Goal: Communication & Community: Answer question/provide support

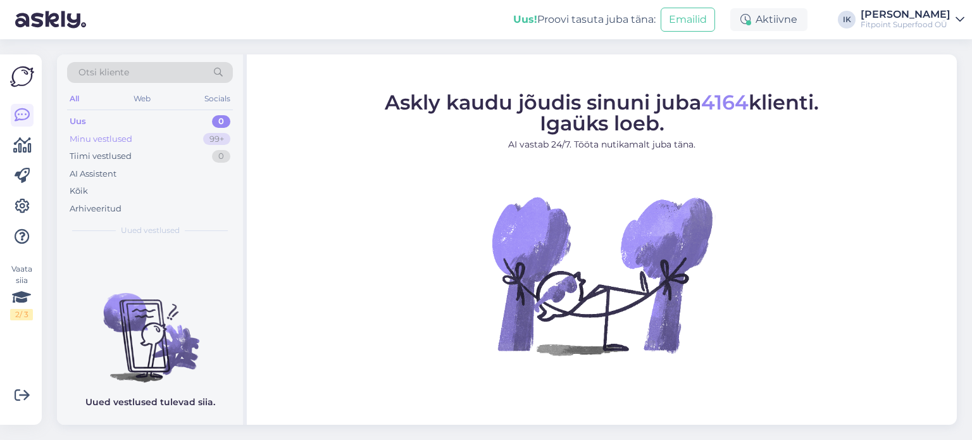
click at [161, 144] on div "Minu vestlused 99+" at bounding box center [150, 139] width 166 height 18
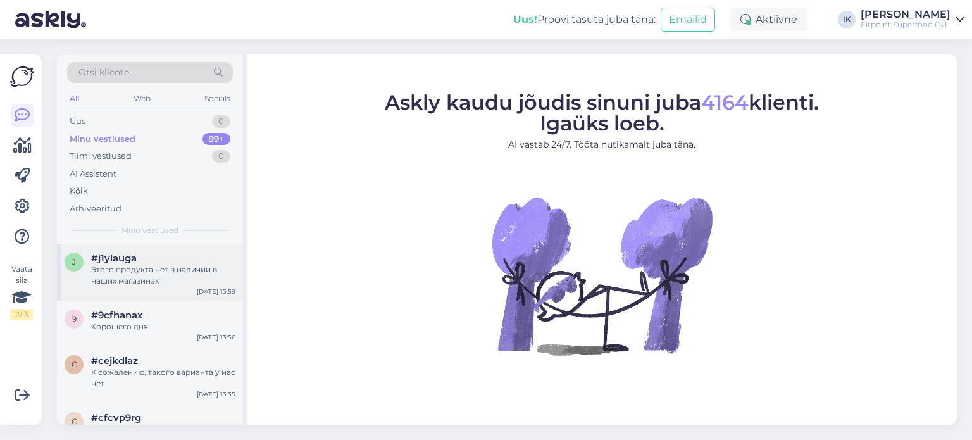
click at [165, 248] on div "j #j1ylauga Этого продукта нет в наличии в наших магазинах [DATE] 13:59" at bounding box center [150, 272] width 186 height 57
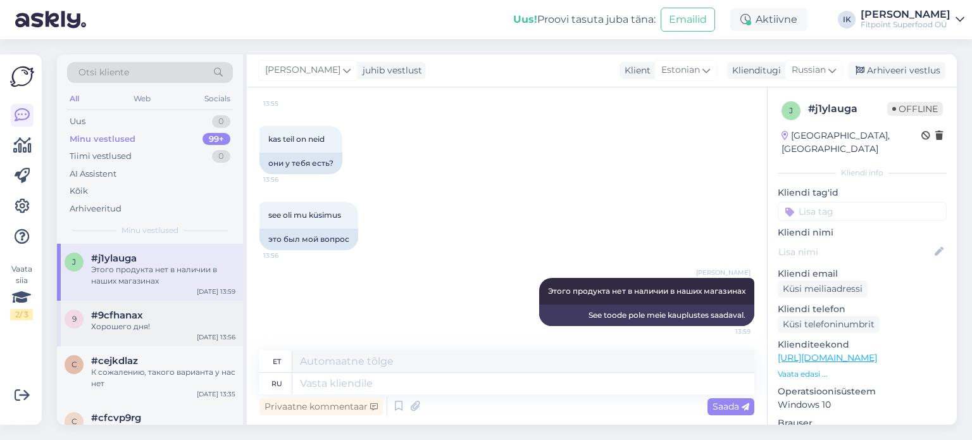
click at [209, 333] on div "[DATE] 13:56" at bounding box center [216, 336] width 39 height 9
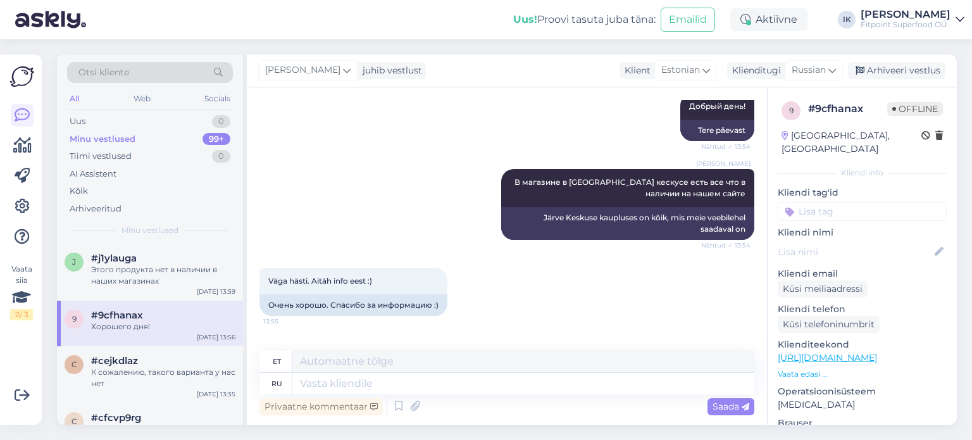
scroll to position [317, 0]
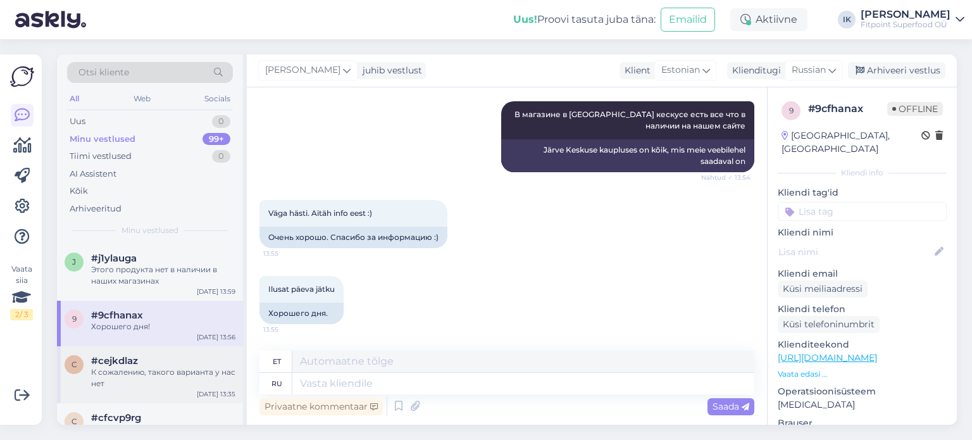
click at [192, 367] on div "К сожалению, такого варианта у нас нет" at bounding box center [163, 378] width 144 height 23
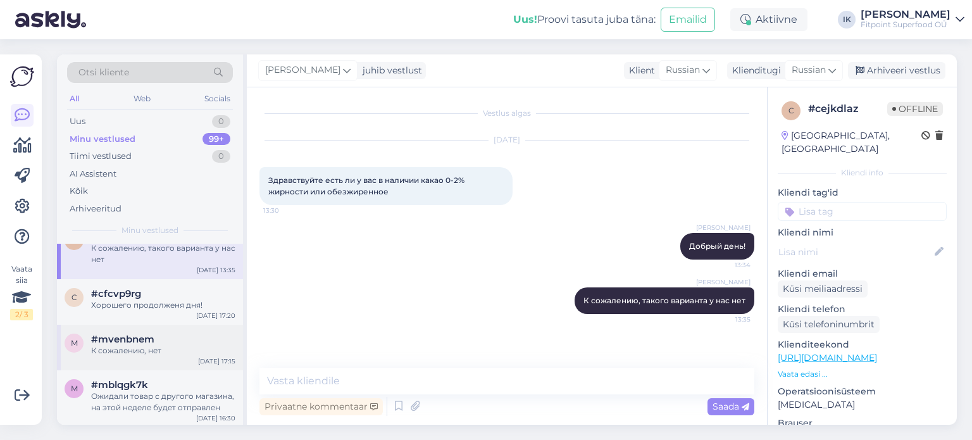
scroll to position [127, 0]
click at [124, 311] on div "c #cfcvp9rg Хорошего продолженя дня! [DATE] 17:20" at bounding box center [150, 300] width 186 height 46
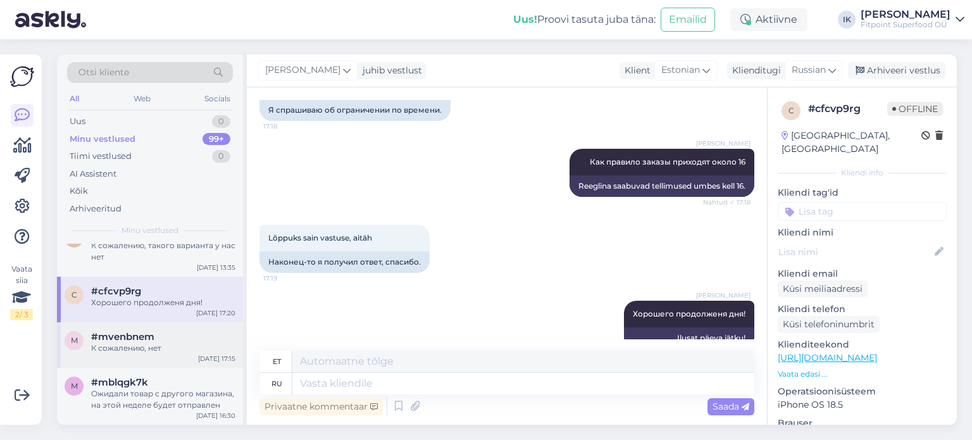
click at [184, 342] on div "К сожалению, нет" at bounding box center [163, 347] width 144 height 11
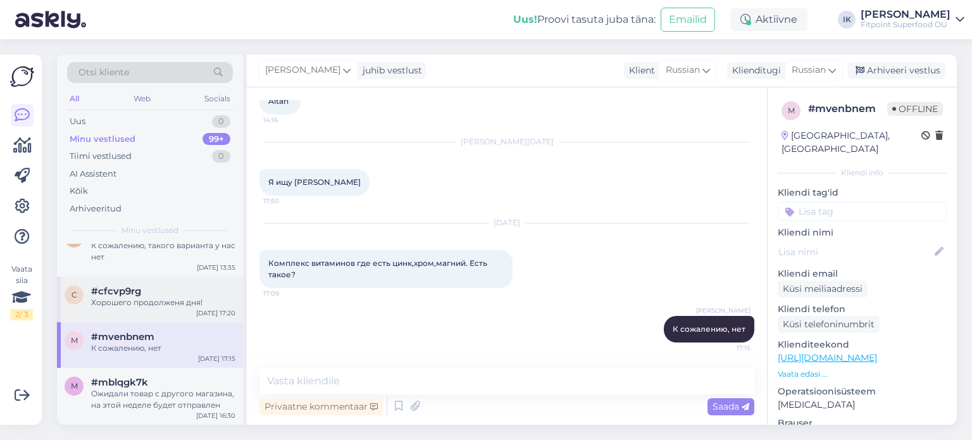
scroll to position [190, 0]
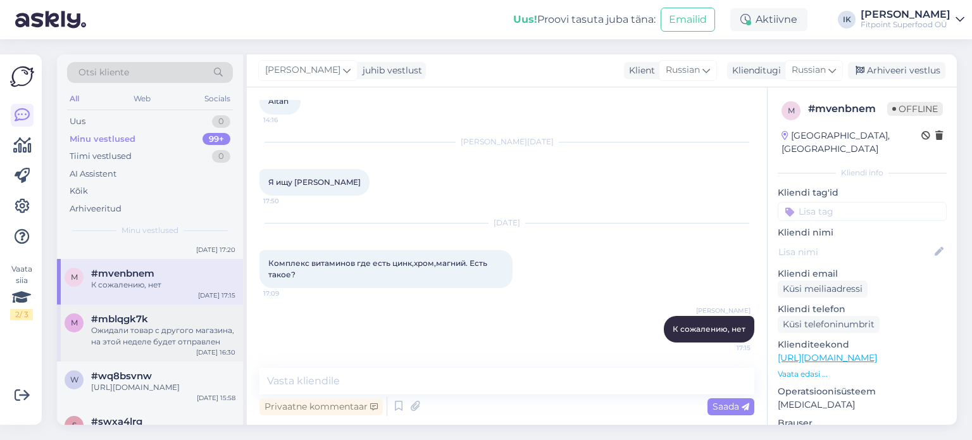
click at [177, 343] on div "Ожидали товар с другого магазина, на этой неделе будет отправлен" at bounding box center [163, 336] width 144 height 23
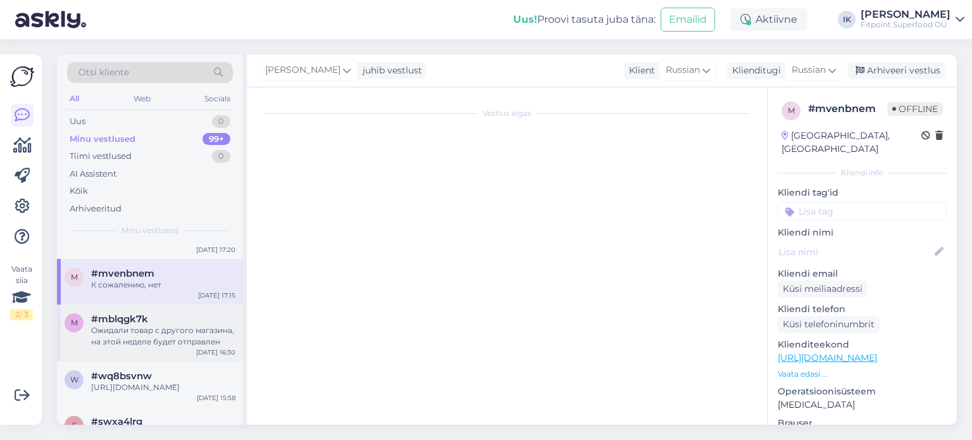
scroll to position [0, 0]
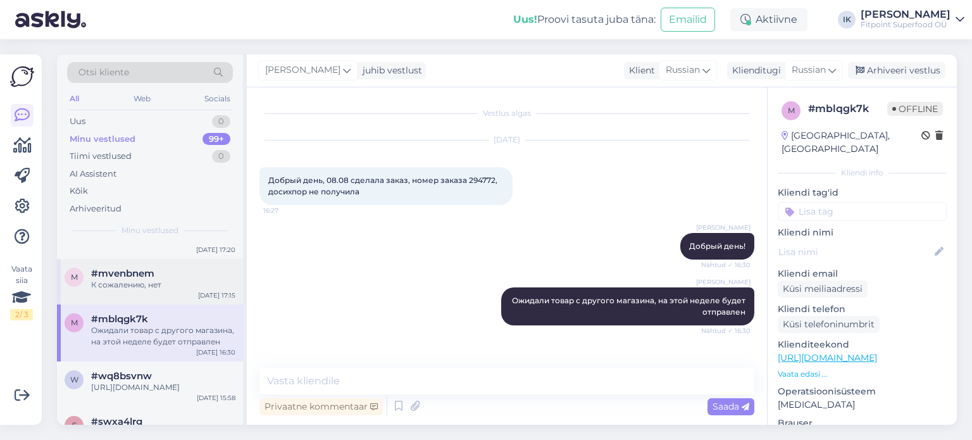
click at [180, 298] on div "m #mvenbnem К сожалению, нет [DATE] 17:15" at bounding box center [150, 282] width 186 height 46
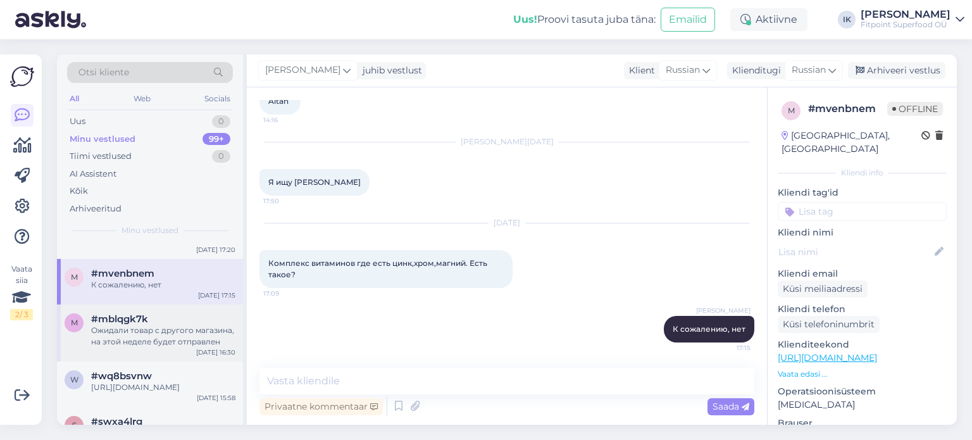
click at [193, 334] on div "Ожидали товар с другого магазина, на этой неделе будет отправлен" at bounding box center [163, 336] width 144 height 23
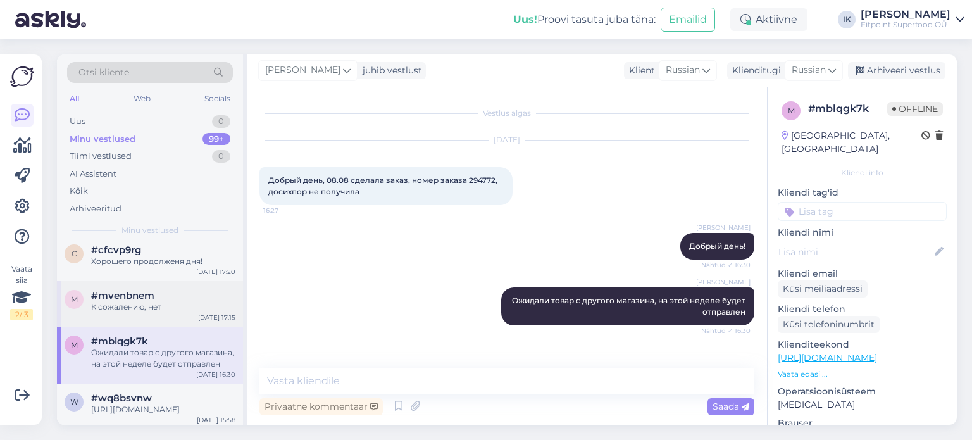
scroll to position [190, 0]
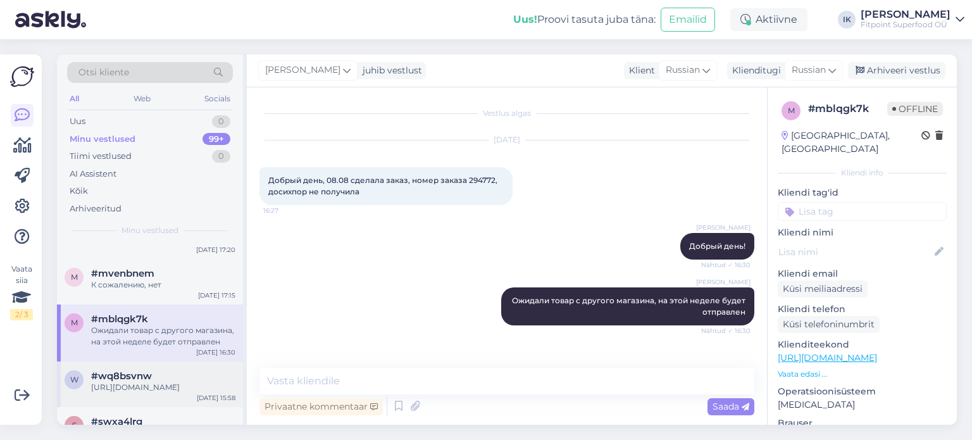
click at [183, 375] on div "#wq8bsvnw" at bounding box center [163, 375] width 144 height 11
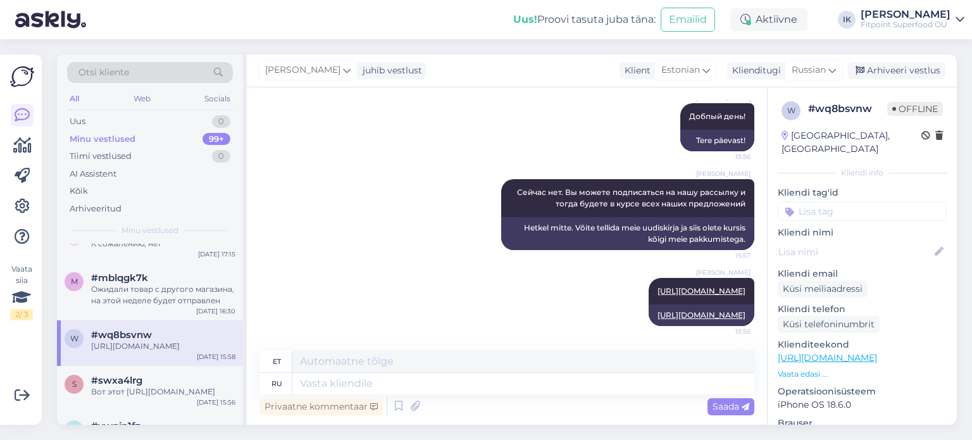
scroll to position [253, 0]
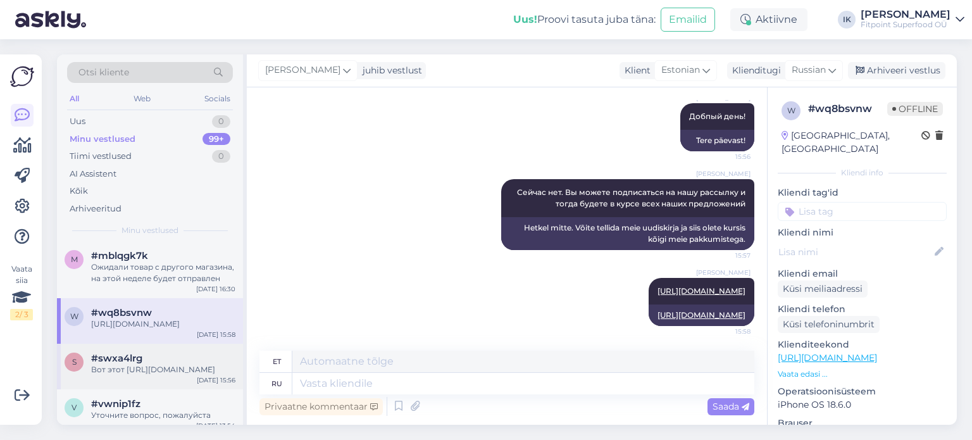
click at [158, 365] on div "Вот этот [URL][DOMAIN_NAME]" at bounding box center [163, 369] width 144 height 11
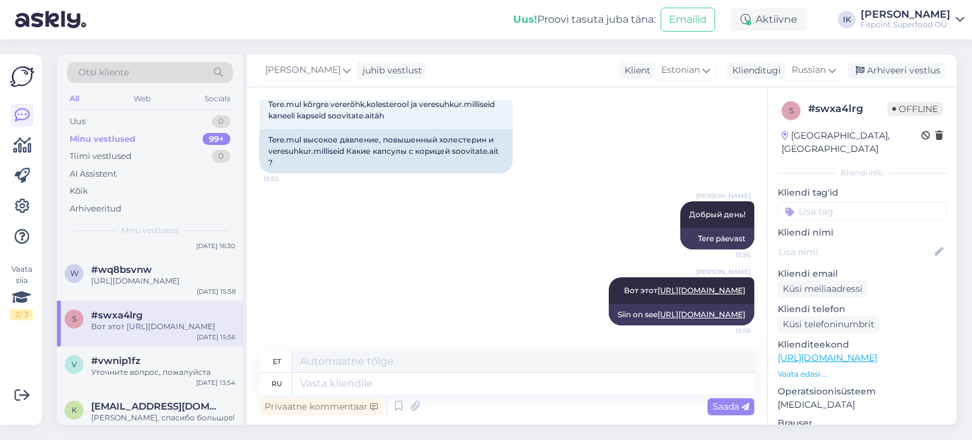
scroll to position [317, 0]
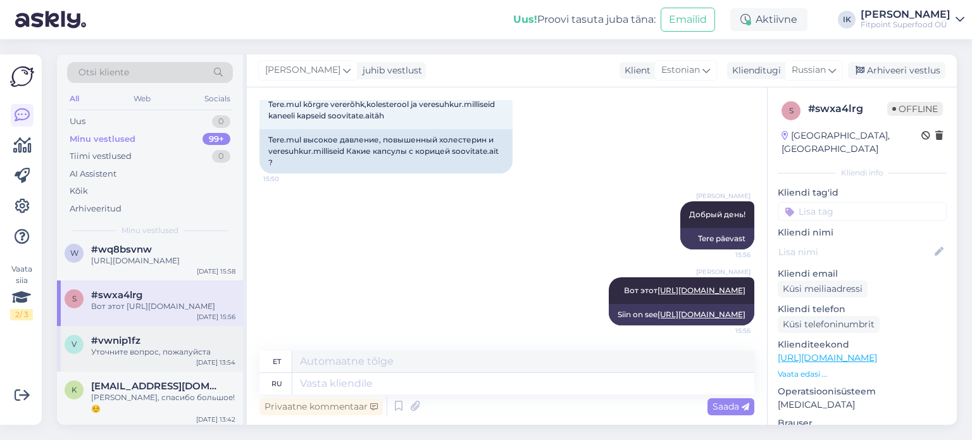
click at [138, 337] on div "v #vwnip1fz Уточните вопрос, пожалуйста [DATE] 13:54" at bounding box center [150, 349] width 186 height 46
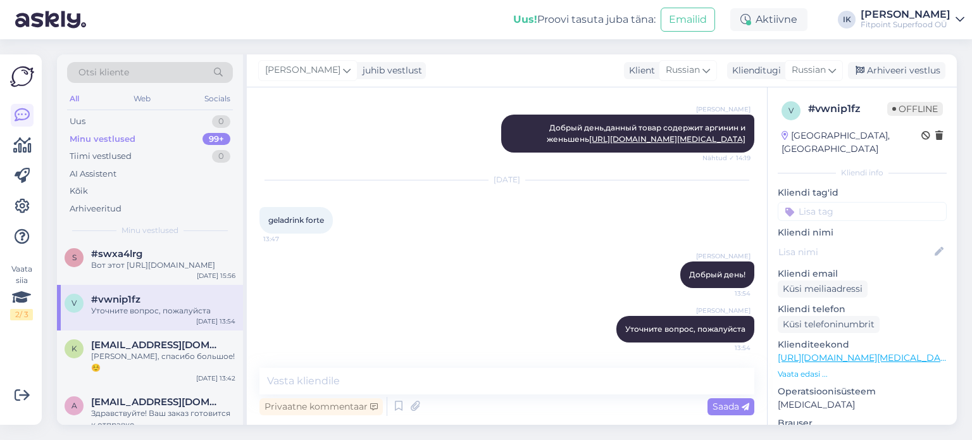
scroll to position [380, 0]
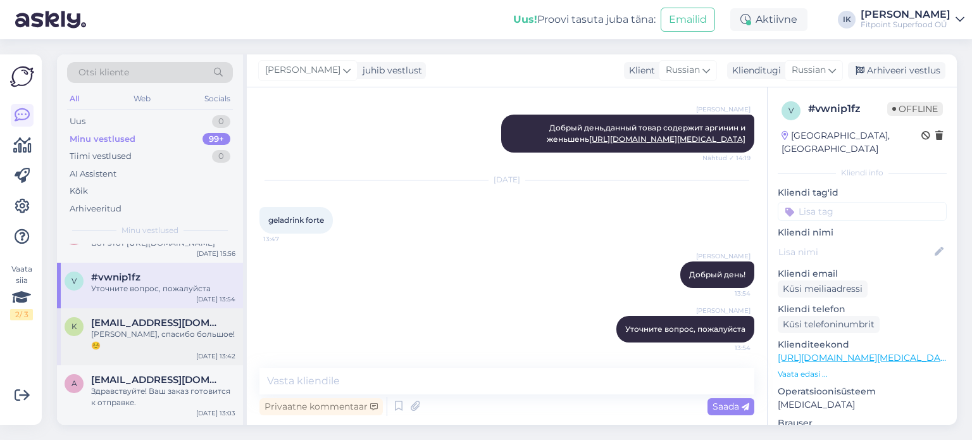
click at [184, 339] on div "[PERSON_NAME], спасибо большое! ☺️" at bounding box center [163, 340] width 144 height 23
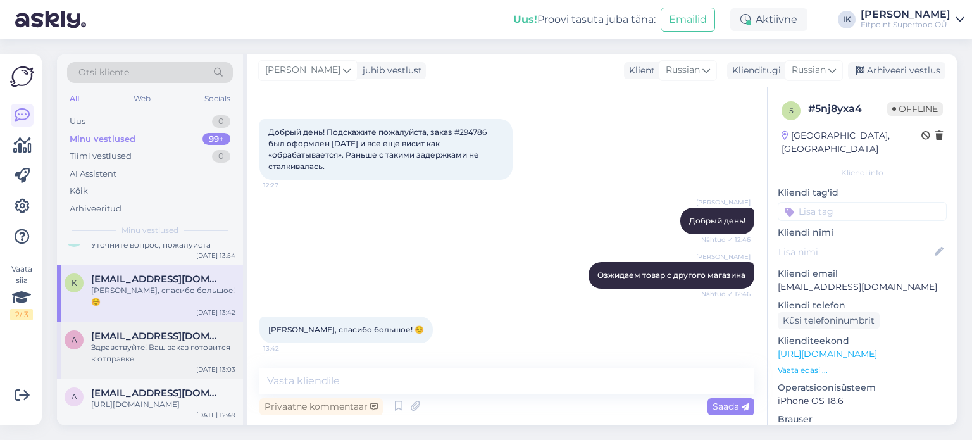
scroll to position [443, 0]
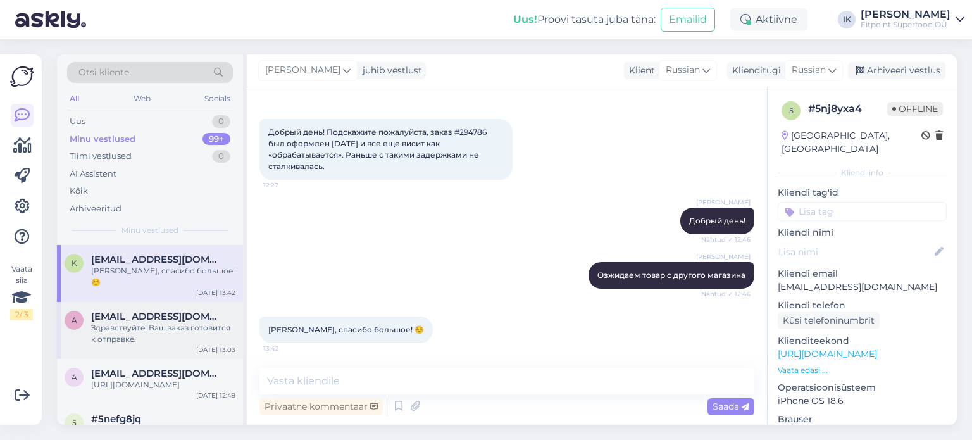
click at [161, 329] on div "Здравствуйте! Ваш заказ готовится к отправке." at bounding box center [163, 333] width 144 height 23
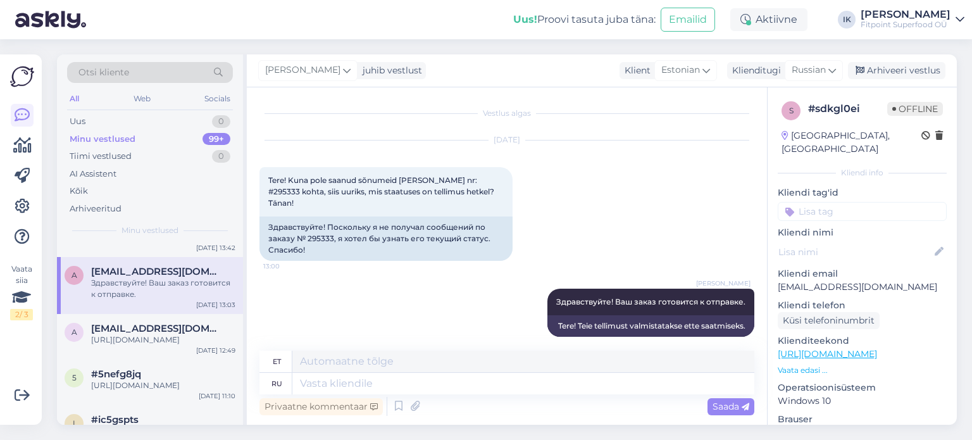
scroll to position [506, 0]
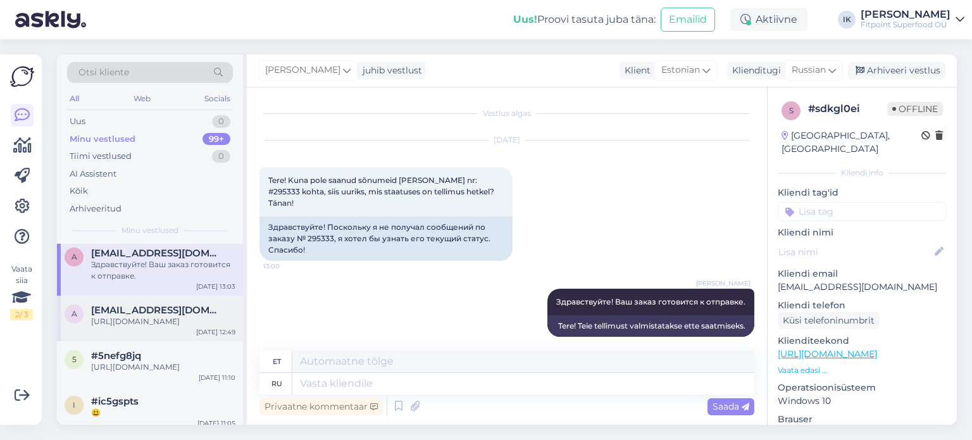
click at [194, 327] on div "[URL][DOMAIN_NAME]" at bounding box center [163, 321] width 144 height 11
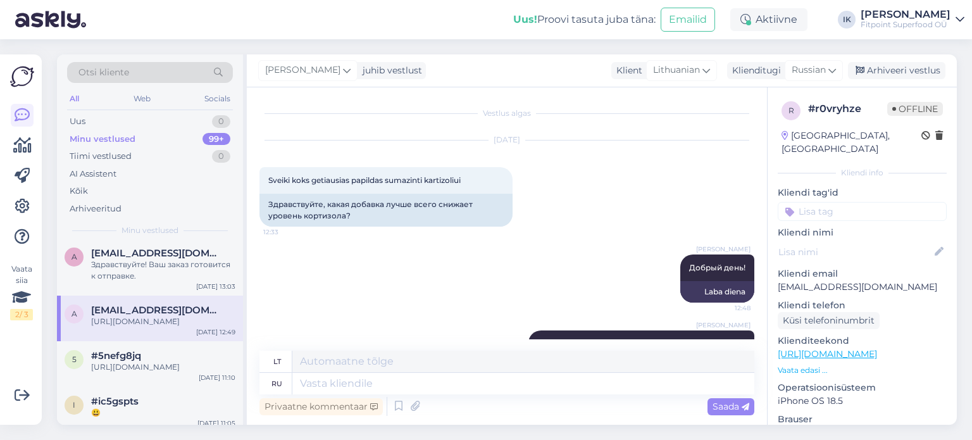
scroll to position [0, 0]
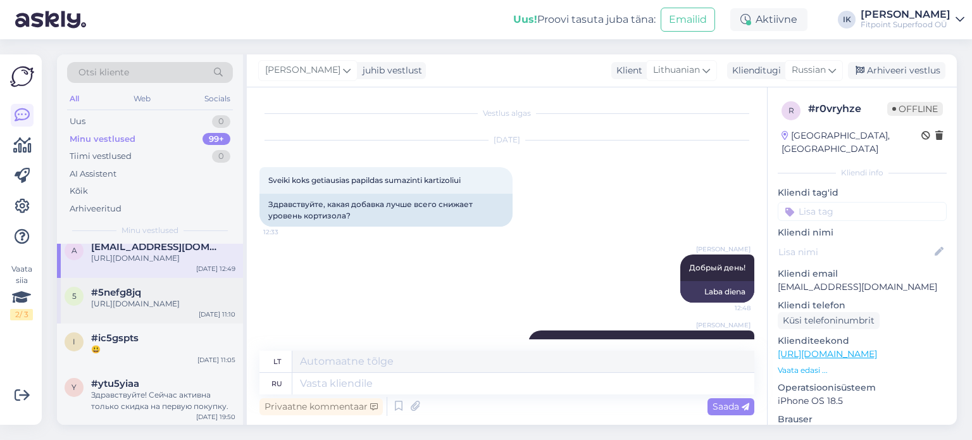
click at [177, 310] on div "[URL][DOMAIN_NAME]" at bounding box center [163, 303] width 144 height 11
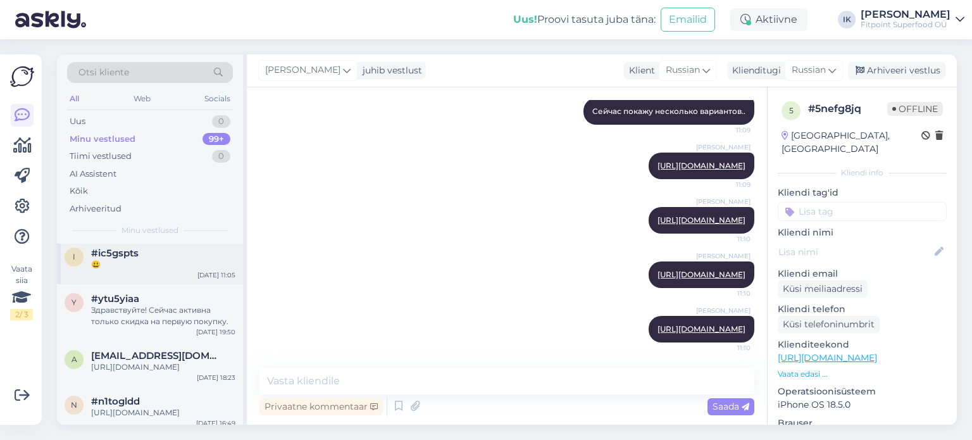
scroll to position [633, 0]
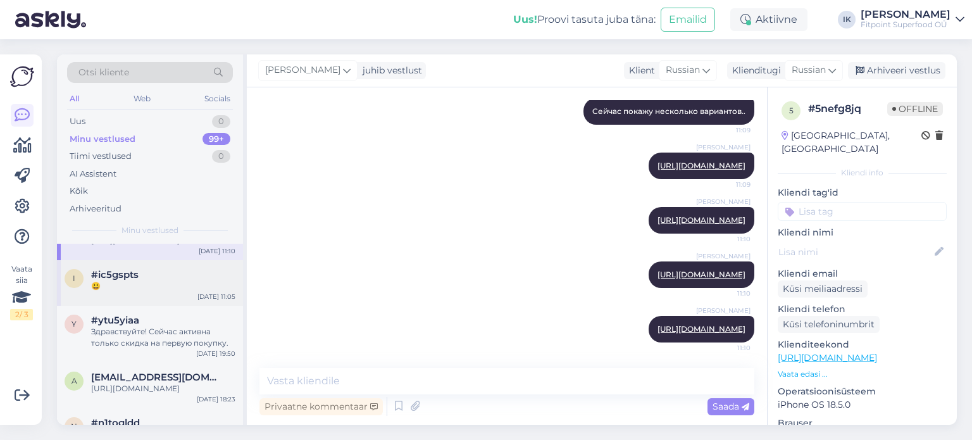
click at [184, 292] on div "😃" at bounding box center [163, 285] width 144 height 11
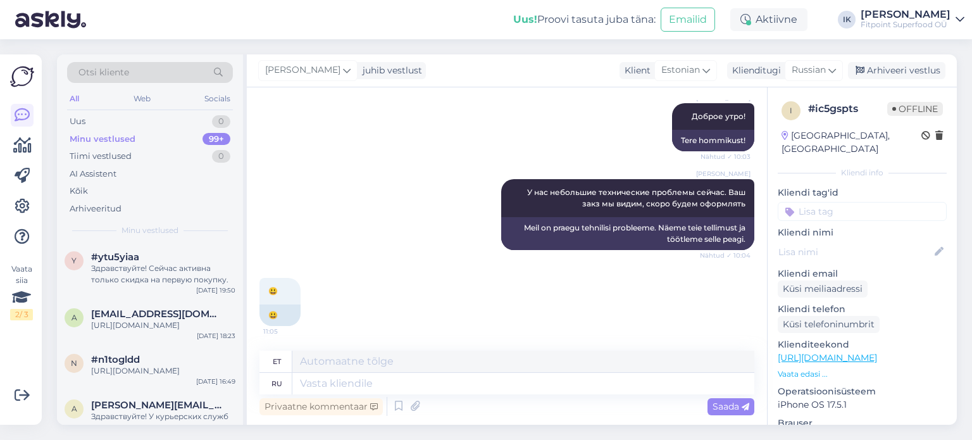
click at [137, 285] on div "Здравствуйте! Сейчас активна только скидка на первую покупку." at bounding box center [163, 274] width 144 height 23
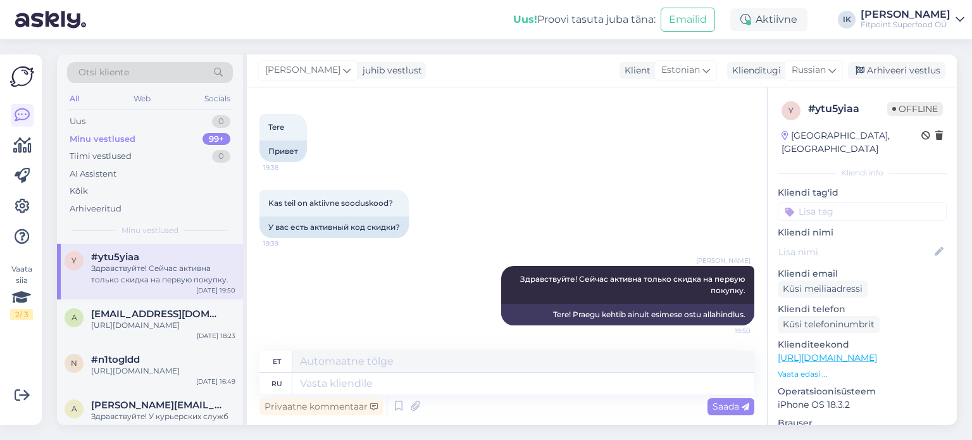
click at [165, 237] on div "Otsi kliente All Web Socials Uus 0 Minu vestlused 99+ Tiimi vestlused 0 AI Assi…" at bounding box center [150, 148] width 186 height 189
click at [164, 229] on div "😃" at bounding box center [163, 222] width 144 height 11
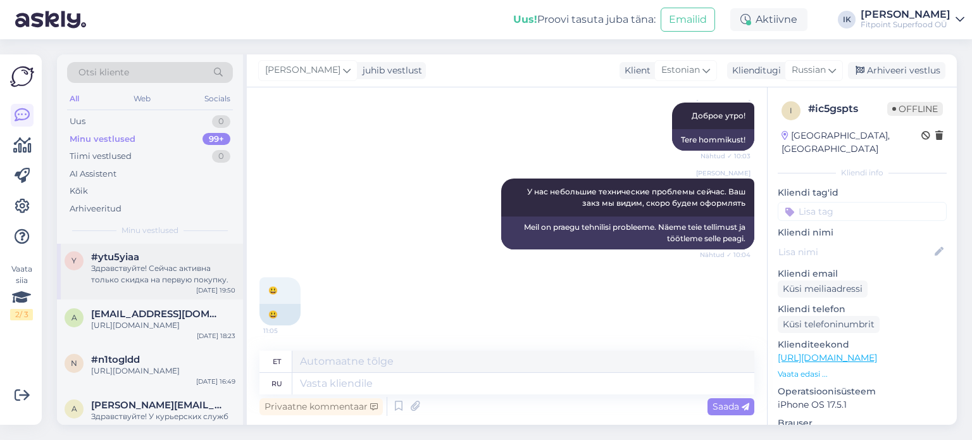
click at [146, 285] on div "Здравствуйте! Сейчас активна только скидка на первую покупку." at bounding box center [163, 274] width 144 height 23
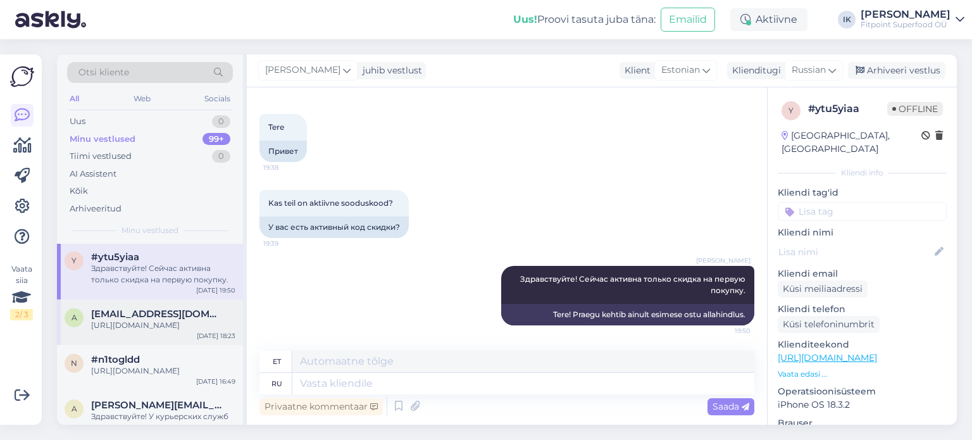
click at [191, 320] on span "[EMAIL_ADDRESS][DOMAIN_NAME]" at bounding box center [157, 313] width 132 height 11
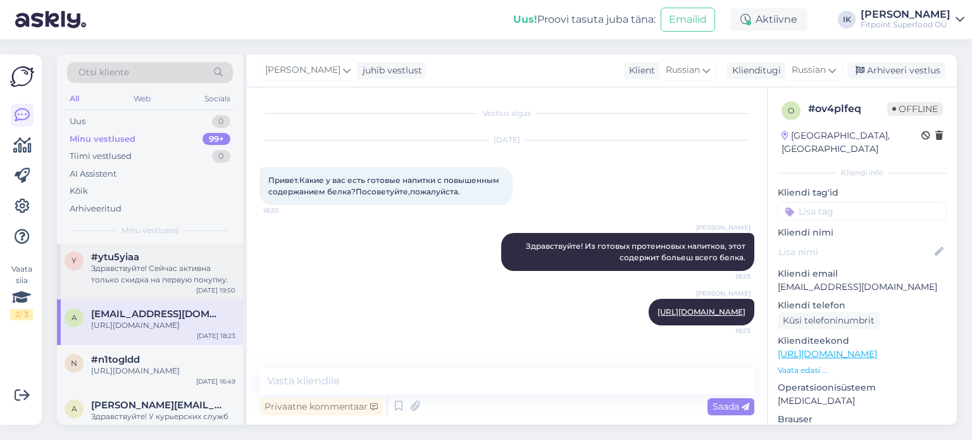
click at [180, 285] on div "Здравствуйте! Сейчас активна только скидка на первую покупку." at bounding box center [163, 274] width 144 height 23
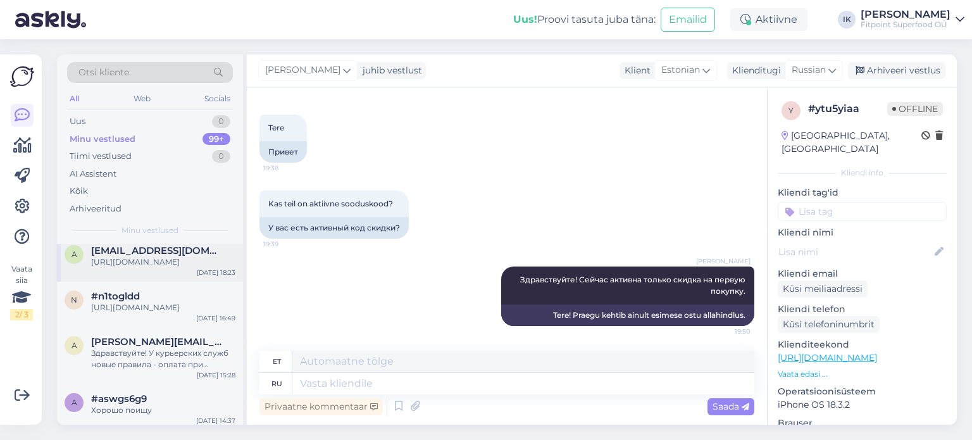
click at [206, 268] on div "[URL][DOMAIN_NAME]" at bounding box center [163, 261] width 144 height 11
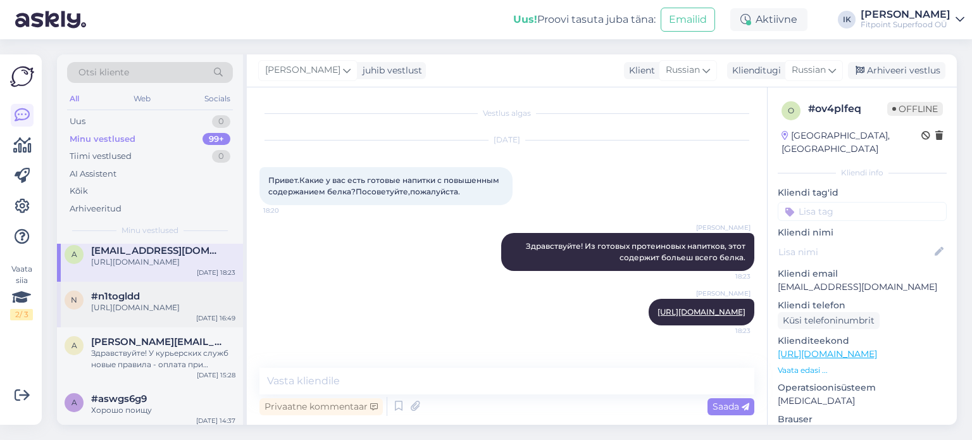
click at [163, 313] on div "[URL][DOMAIN_NAME]" at bounding box center [163, 307] width 144 height 11
